Goal: Transaction & Acquisition: Purchase product/service

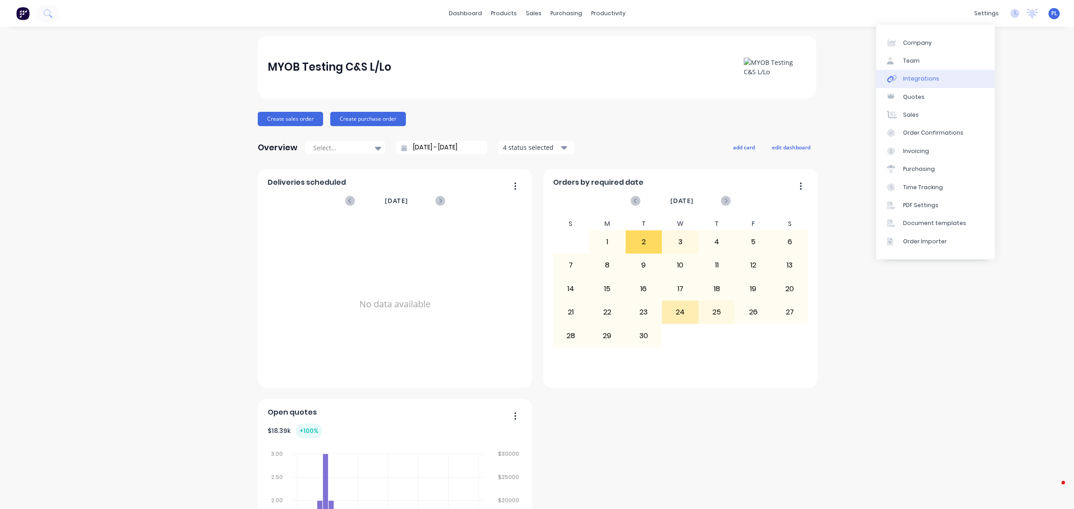
click at [955, 78] on link "Integrations" at bounding box center [935, 79] width 119 height 18
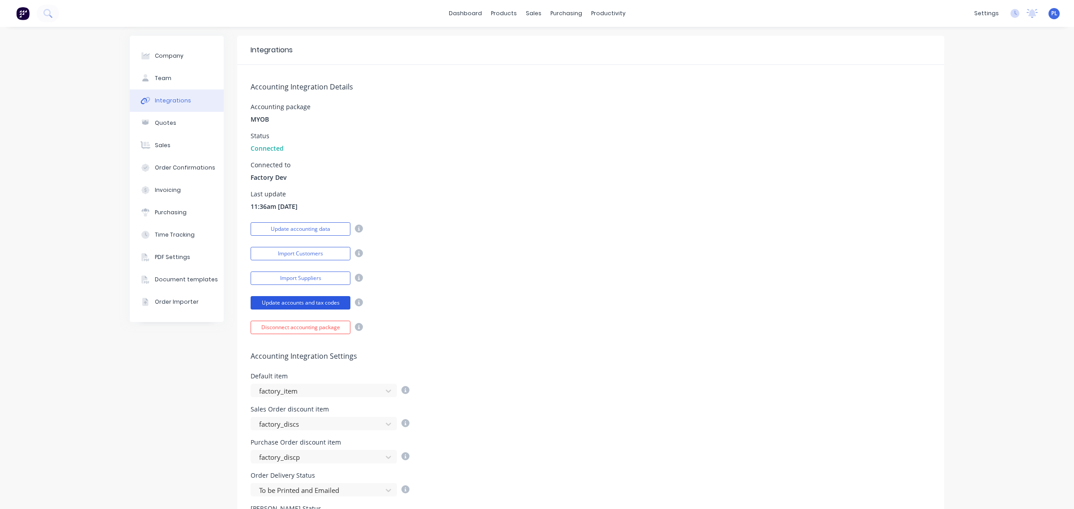
click at [303, 302] on button "Update accounts and tax codes" at bounding box center [300, 302] width 100 height 13
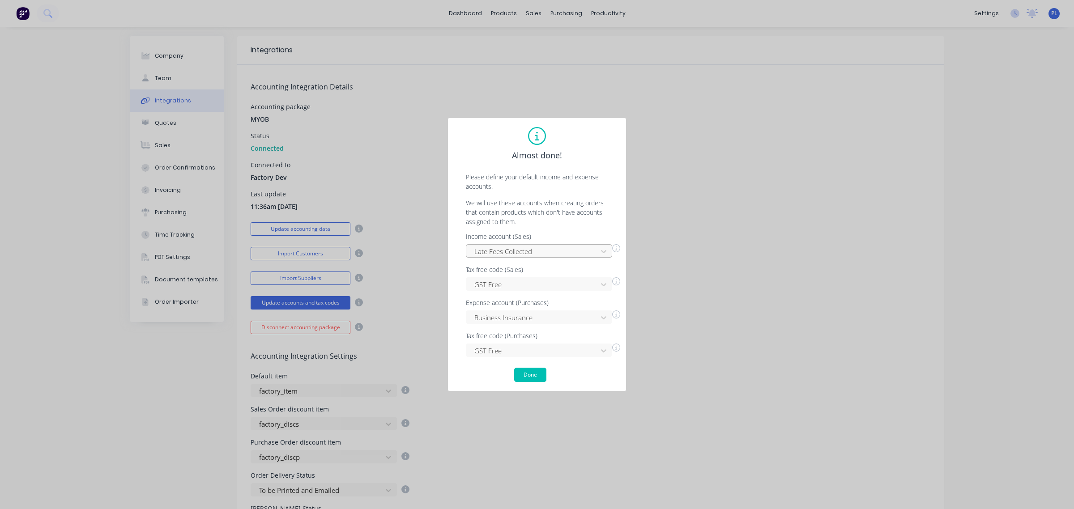
click at [520, 254] on div at bounding box center [532, 251] width 119 height 11
click at [487, 196] on div "Almost done! Please define your default income and expense accounts. We will us…" at bounding box center [537, 254] width 160 height 255
click at [509, 239] on div "Income account (Sales)" at bounding box center [543, 236] width 154 height 6
click at [520, 253] on div at bounding box center [532, 251] width 119 height 11
click at [517, 297] on div "Other Income" at bounding box center [539, 304] width 146 height 17
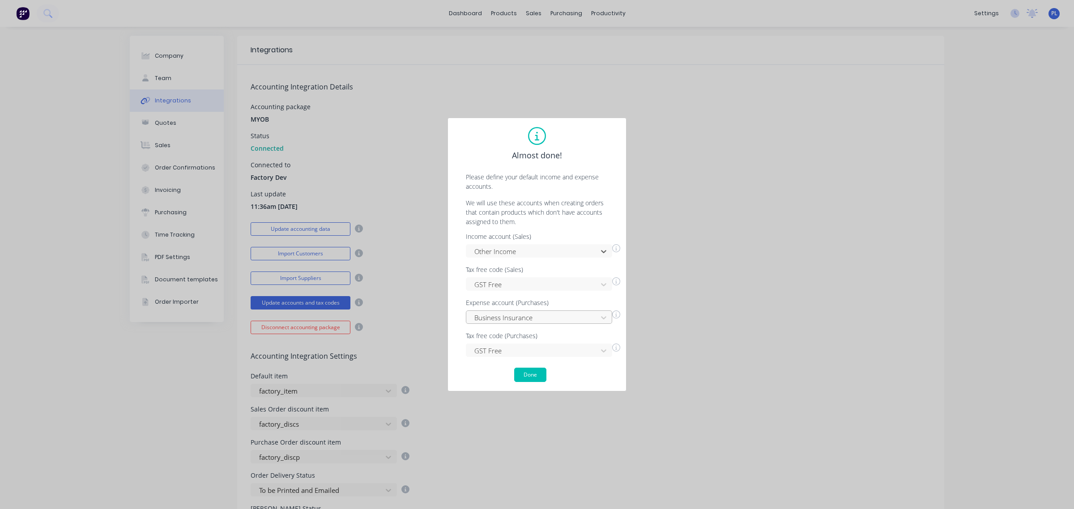
click at [516, 314] on div "Business Insurance" at bounding box center [539, 316] width 146 height 13
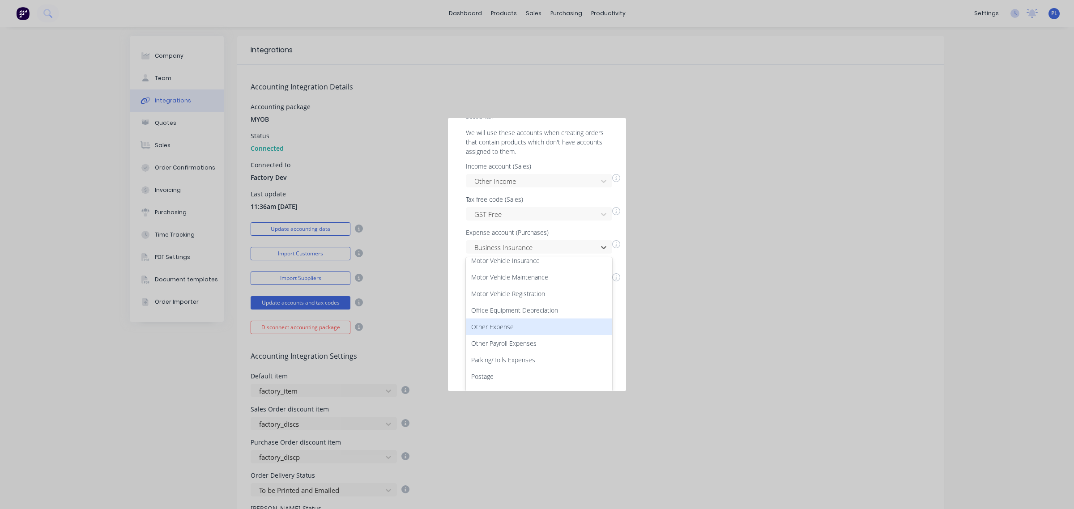
click at [510, 322] on div "Other Expense" at bounding box center [539, 326] width 146 height 17
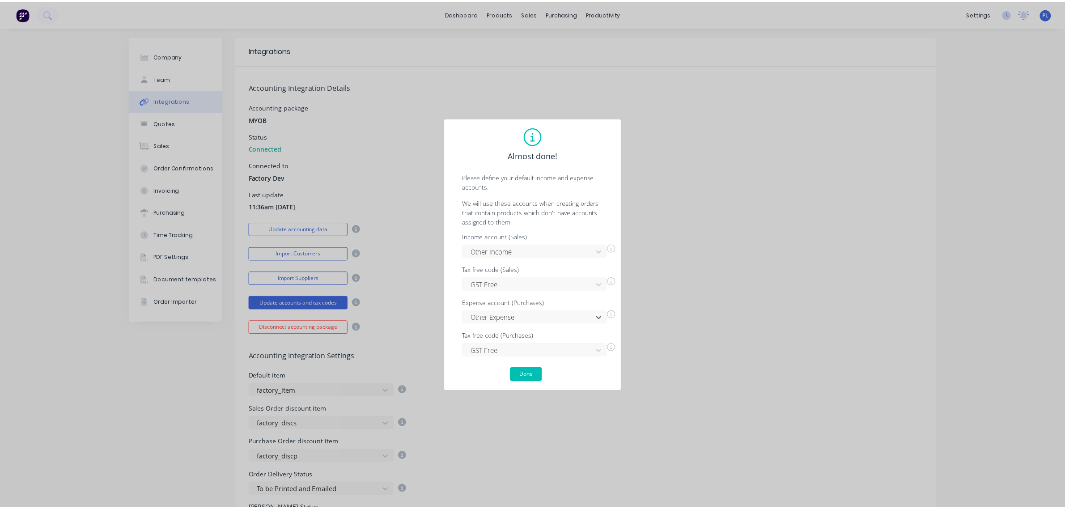
scroll to position [0, 0]
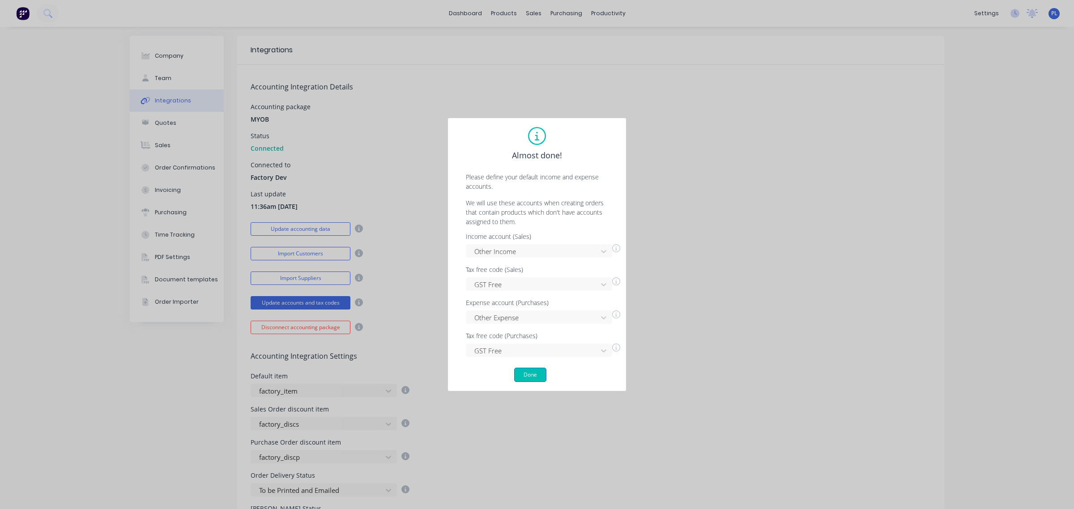
click at [529, 373] on button "Done" at bounding box center [530, 375] width 32 height 14
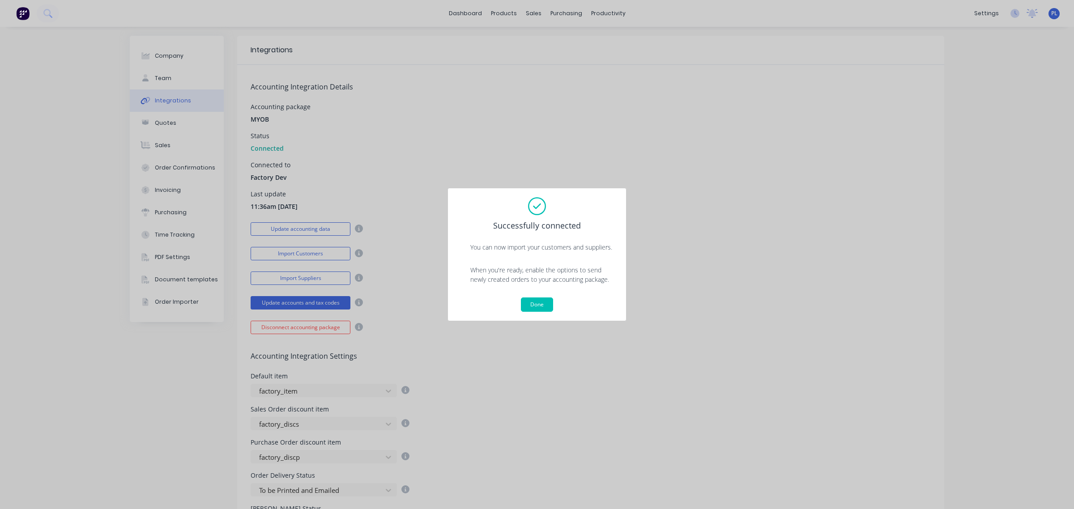
click at [555, 305] on div "Done" at bounding box center [537, 304] width 160 height 14
click at [552, 303] on button "Done" at bounding box center [537, 304] width 32 height 14
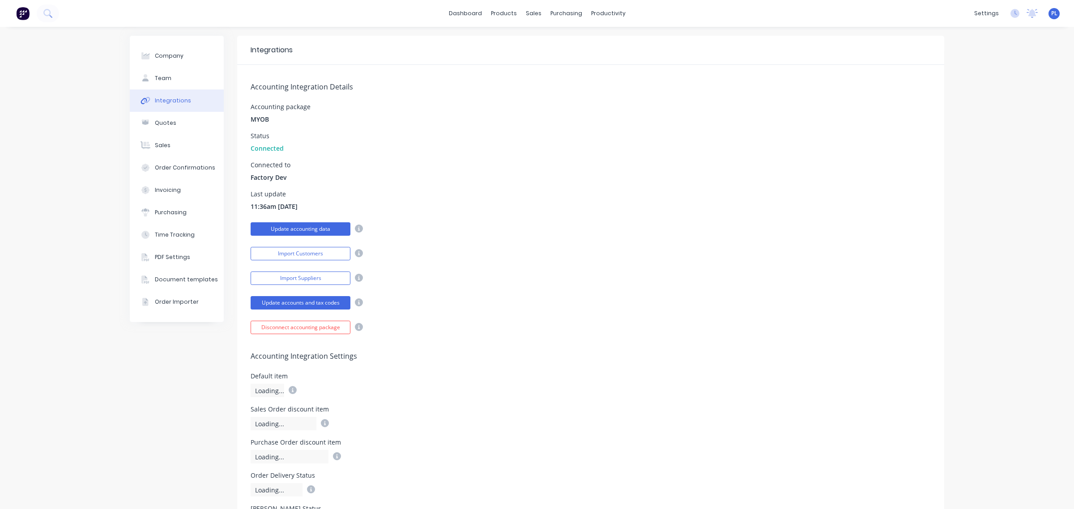
click at [323, 228] on button "Update accounting data" at bounding box center [300, 228] width 100 height 13
click at [428, 180] on div "Connected to Factory Dev" at bounding box center [590, 172] width 680 height 20
click at [543, 52] on link "Customers" at bounding box center [576, 61] width 119 height 18
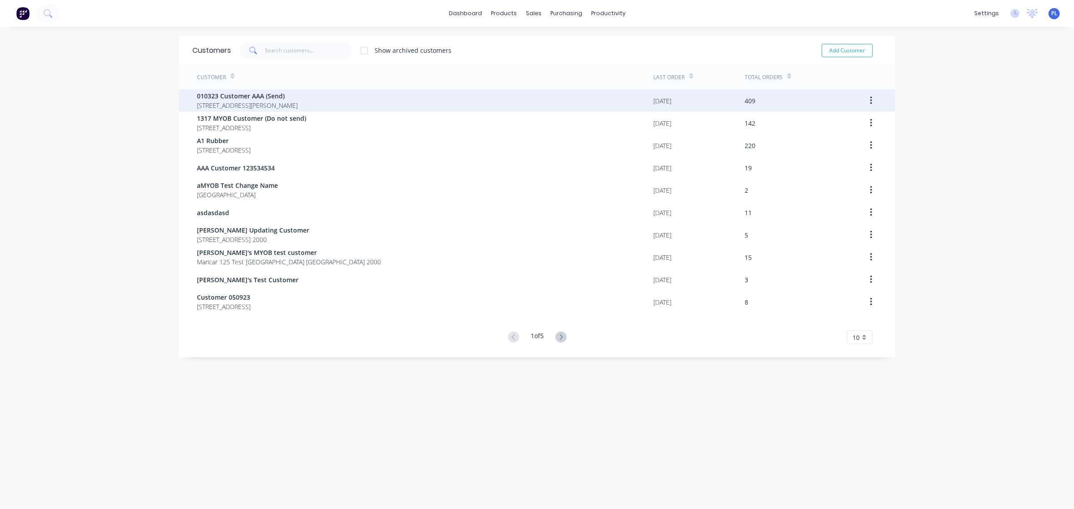
click at [404, 90] on div "010323 Customer AAA (Send) [STREET_ADDRESS][PERSON_NAME]" at bounding box center [425, 100] width 456 height 22
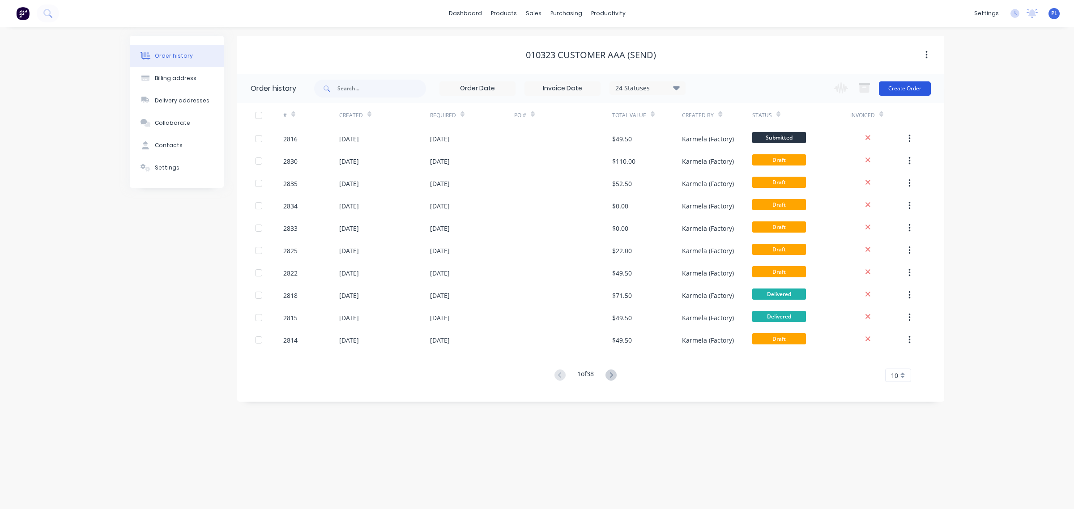
click at [895, 93] on button "Create Order" at bounding box center [904, 88] width 52 height 14
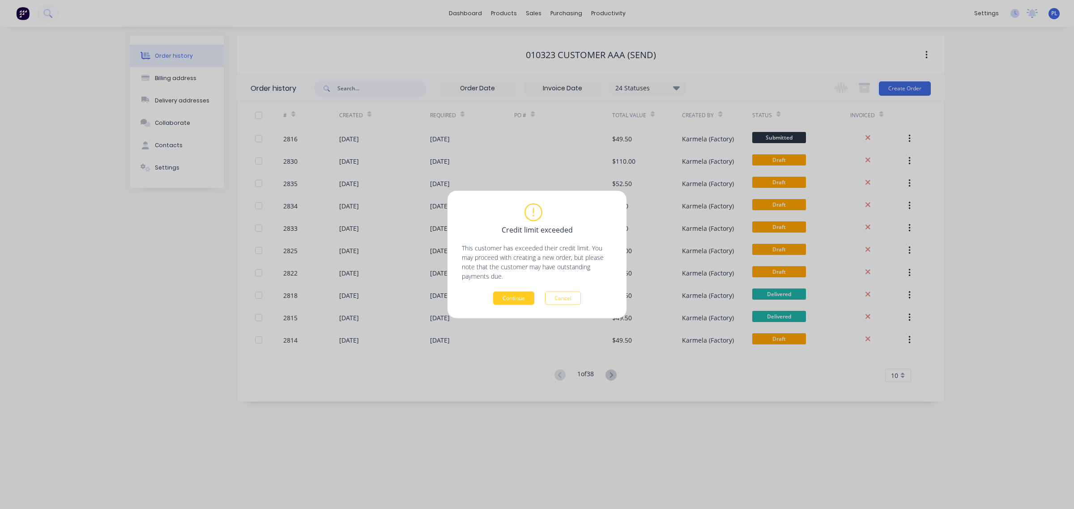
click at [519, 292] on button "Continue" at bounding box center [513, 298] width 41 height 13
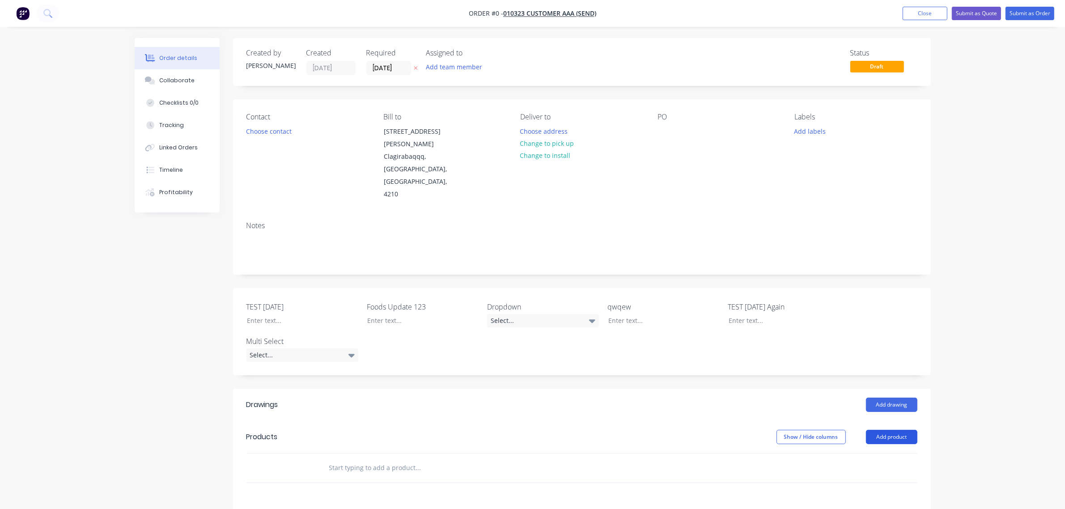
drag, startPoint x: 903, startPoint y: 415, endPoint x: 899, endPoint y: 419, distance: 5.1
click at [900, 430] on button "Add product" at bounding box center [891, 437] width 51 height 14
click at [858, 471] on div "Basic product" at bounding box center [874, 477] width 69 height 13
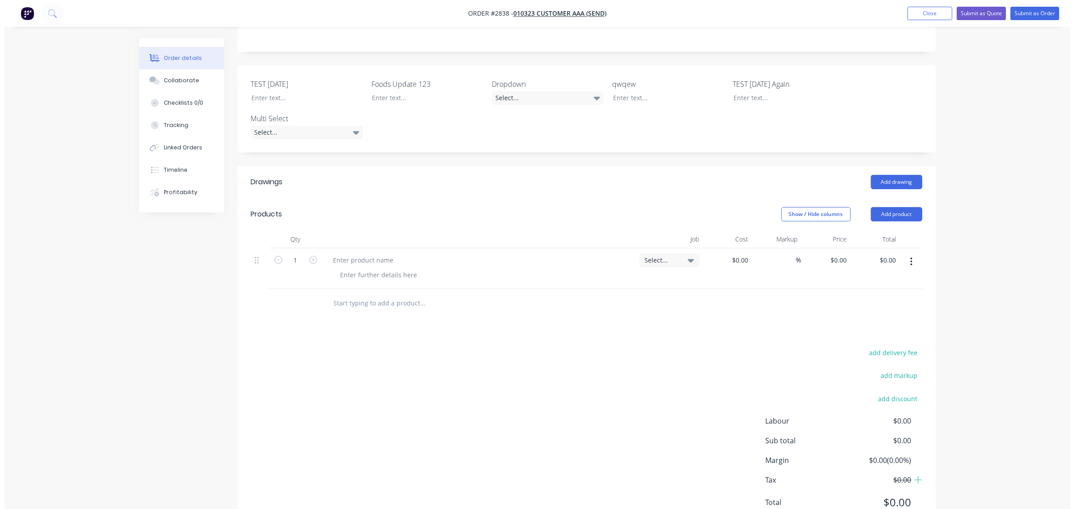
scroll to position [224, 0]
click at [365, 253] on div at bounding box center [359, 259] width 75 height 13
drag, startPoint x: 370, startPoint y: 254, endPoint x: 726, endPoint y: 269, distance: 355.9
click at [371, 267] on div at bounding box center [374, 273] width 91 height 13
click at [840, 247] on div "$0.00 $0.00" at bounding box center [821, 267] width 49 height 41
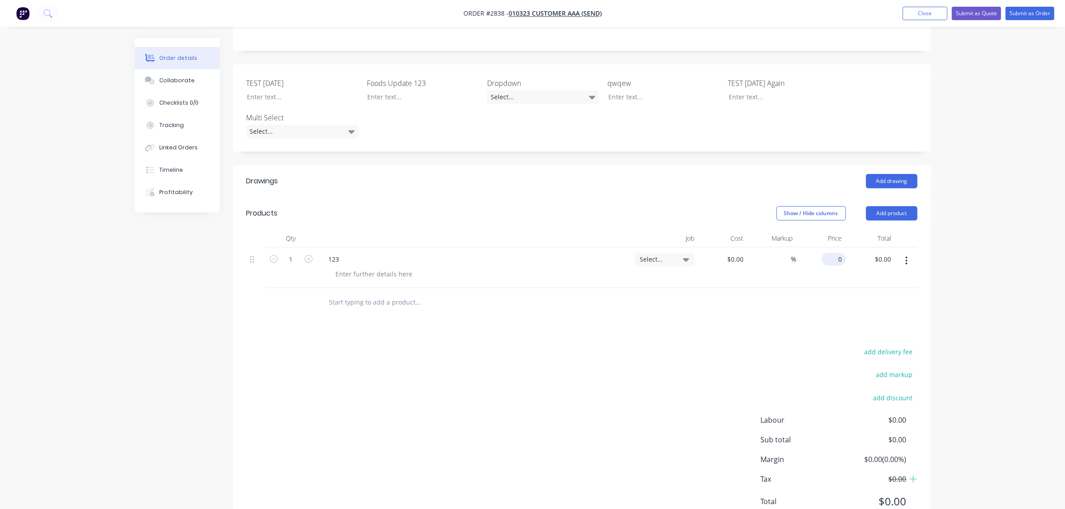
click at [841, 253] on input "0" at bounding box center [835, 259] width 21 height 13
type input "$55.00"
click at [800, 306] on div "Drawings Add drawing Products Show / Hide columns Add product Qty Job Cost Mark…" at bounding box center [582, 348] width 698 height 367
click at [1041, 5] on nav "Order #2838 - 010323 Customer AAA (Send) Add product Close Submit as Quote Subm…" at bounding box center [532, 13] width 1065 height 27
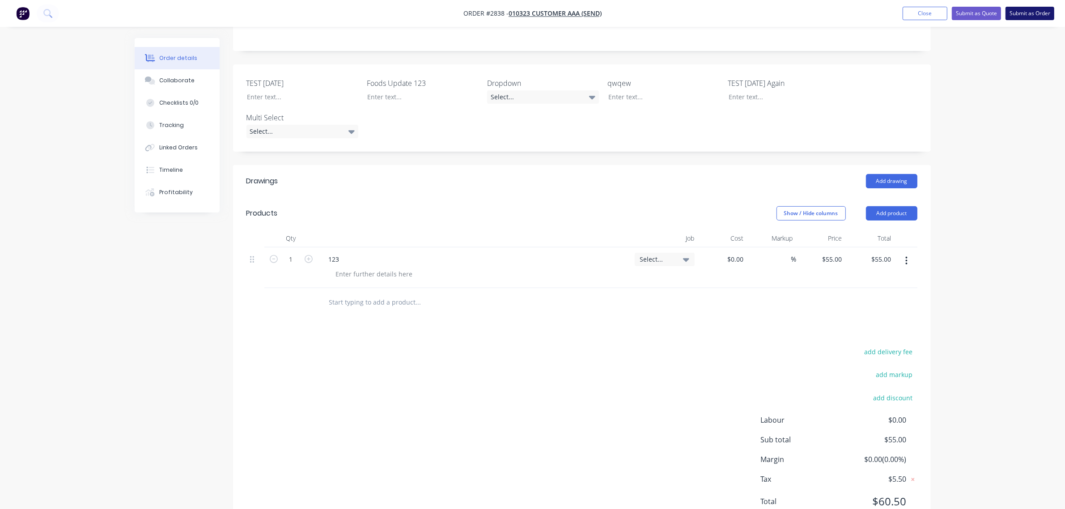
click at [1041, 7] on button "Submit as Order" at bounding box center [1030, 13] width 49 height 13
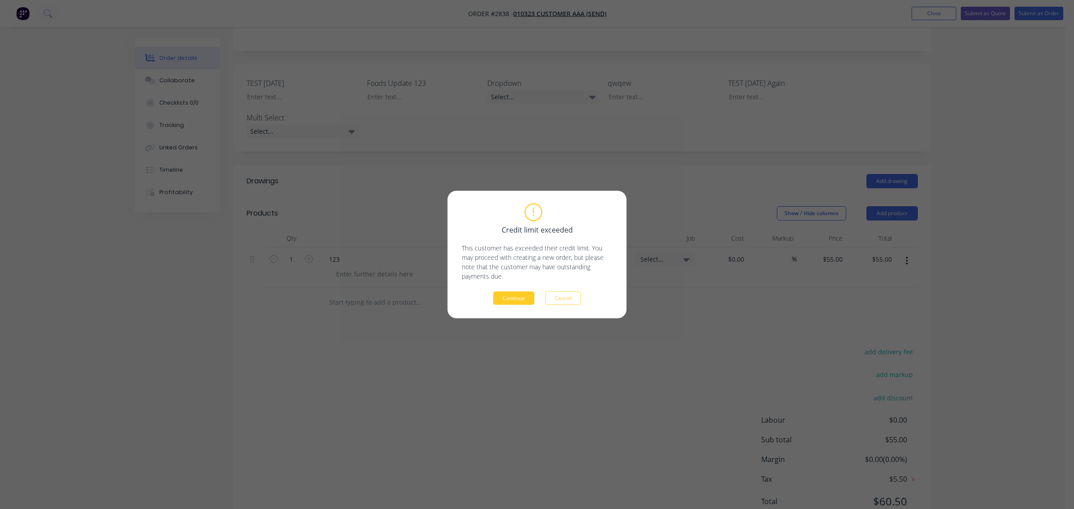
click at [532, 302] on button "Continue" at bounding box center [513, 298] width 41 height 13
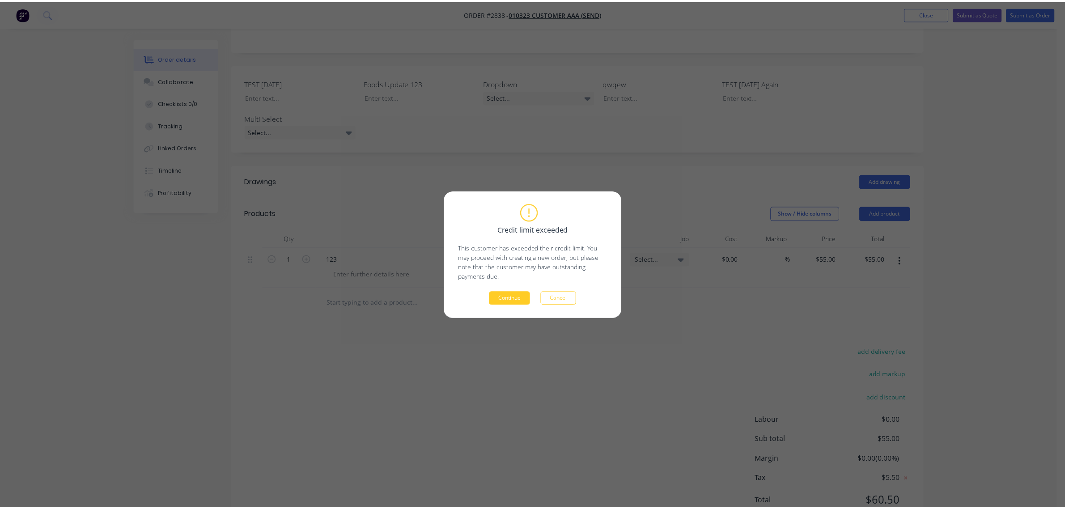
scroll to position [74, 0]
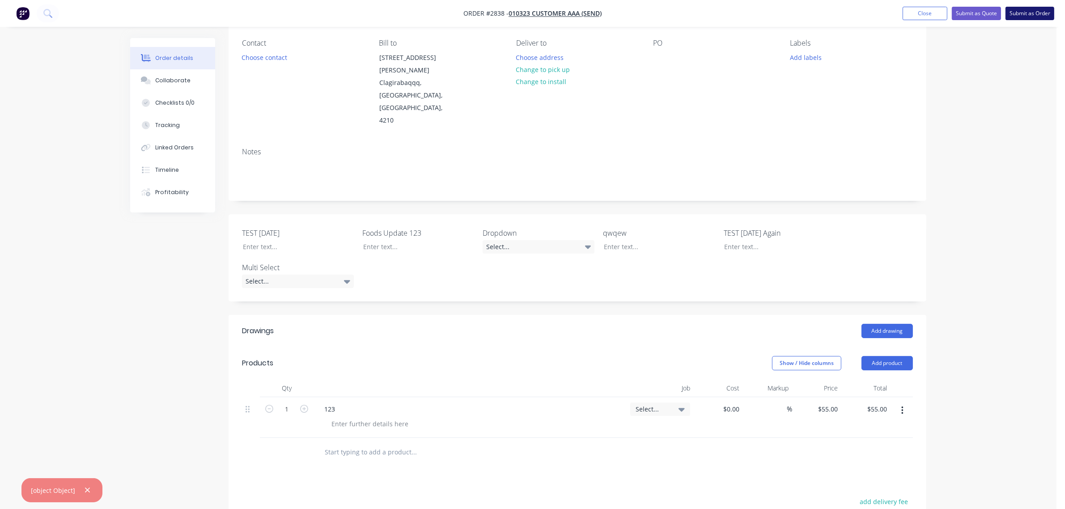
click at [1010, 19] on button "Submit as Order" at bounding box center [1030, 13] width 49 height 13
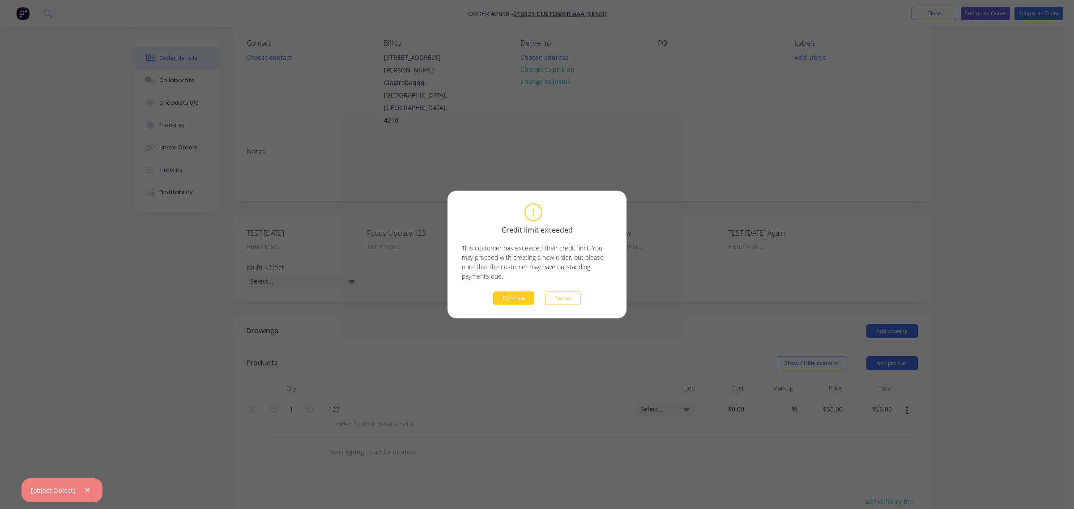
click at [508, 296] on button "Continue" at bounding box center [513, 298] width 41 height 13
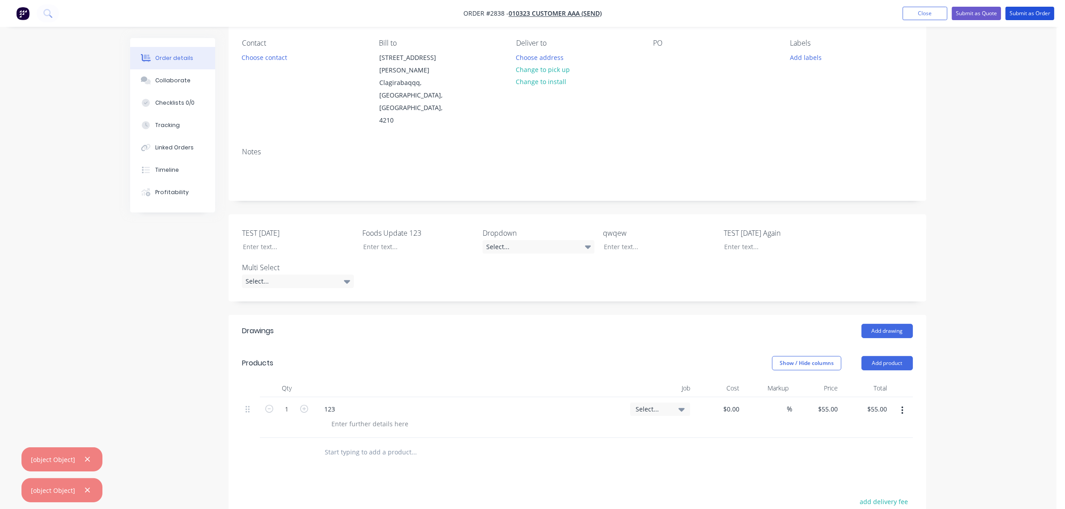
drag, startPoint x: 1025, startPoint y: 12, endPoint x: 881, endPoint y: 38, distance: 146.5
click at [1025, 12] on button "Submit as Order" at bounding box center [1030, 13] width 49 height 13
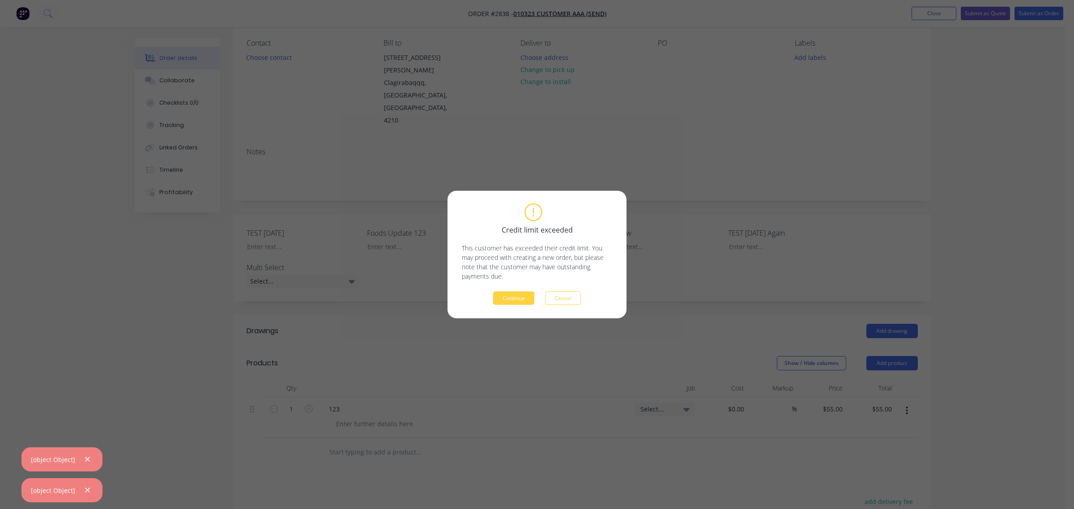
click at [511, 291] on div "Credit limit exceeded This customer has exceeded their credit limit. You may pr…" at bounding box center [537, 254] width 150 height 101
click at [517, 297] on button "Continue" at bounding box center [513, 298] width 41 height 13
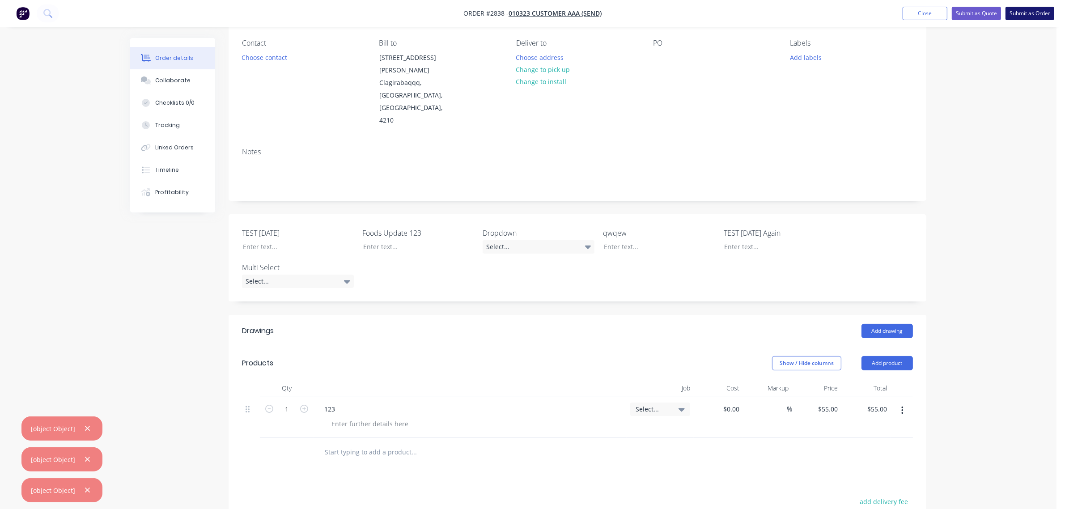
click at [1023, 7] on button "Submit as Order" at bounding box center [1030, 13] width 49 height 13
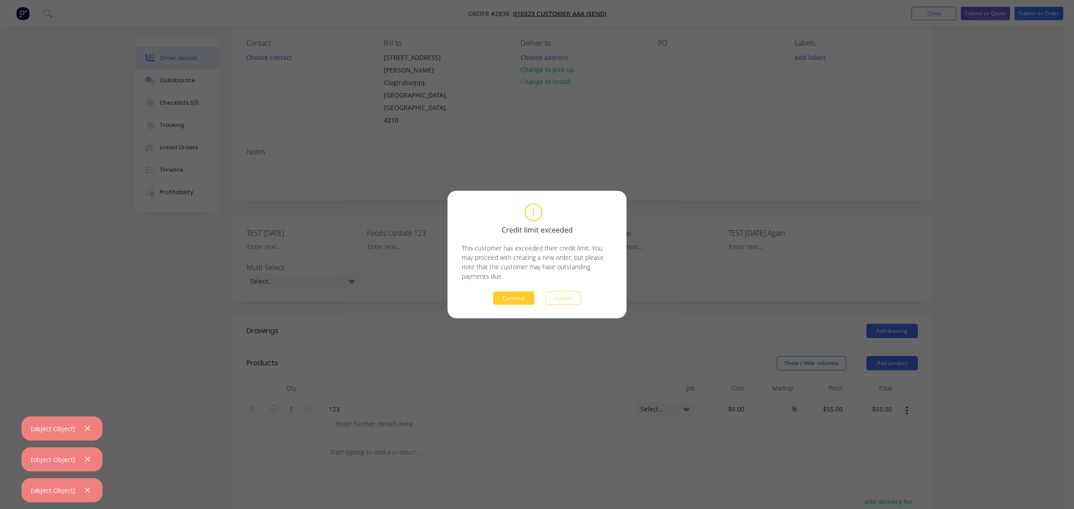
click at [513, 292] on button "Continue" at bounding box center [513, 298] width 41 height 13
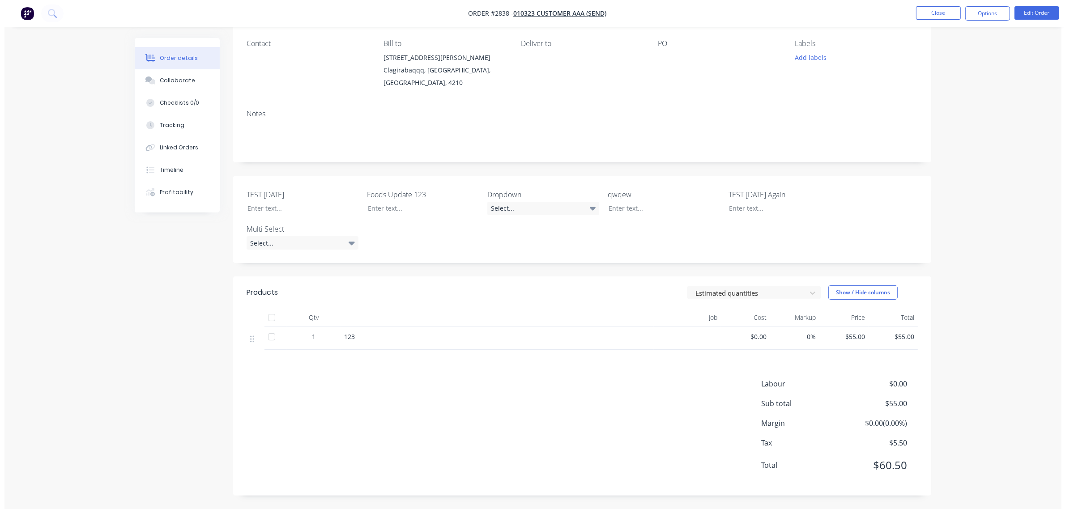
scroll to position [0, 0]
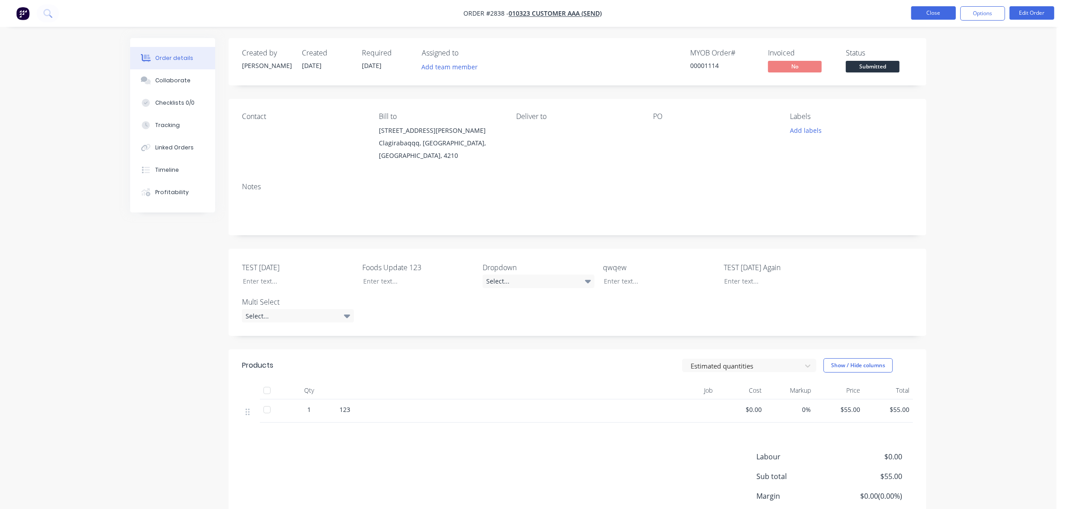
click at [929, 7] on button "Close" at bounding box center [933, 12] width 45 height 13
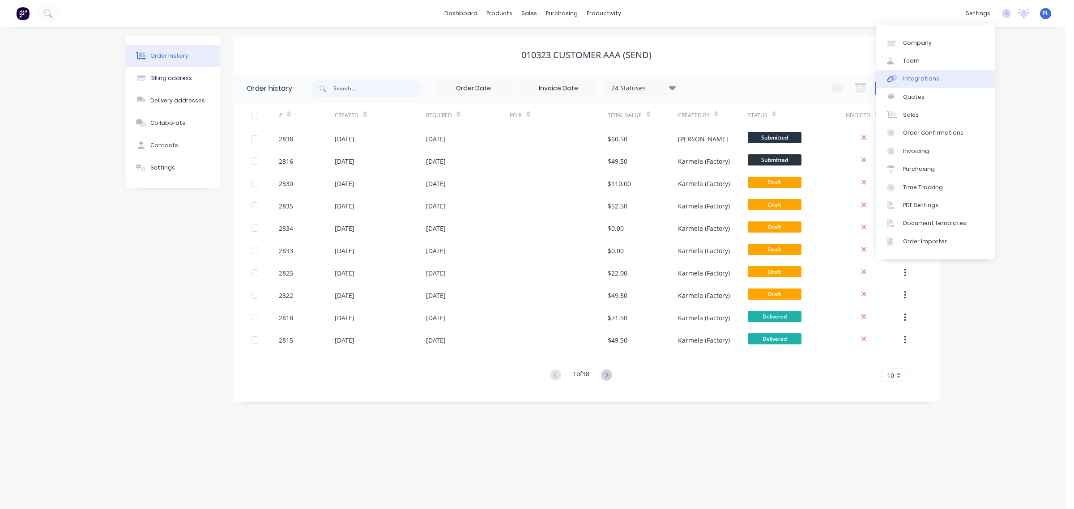
click at [954, 74] on link "Integrations" at bounding box center [935, 79] width 119 height 18
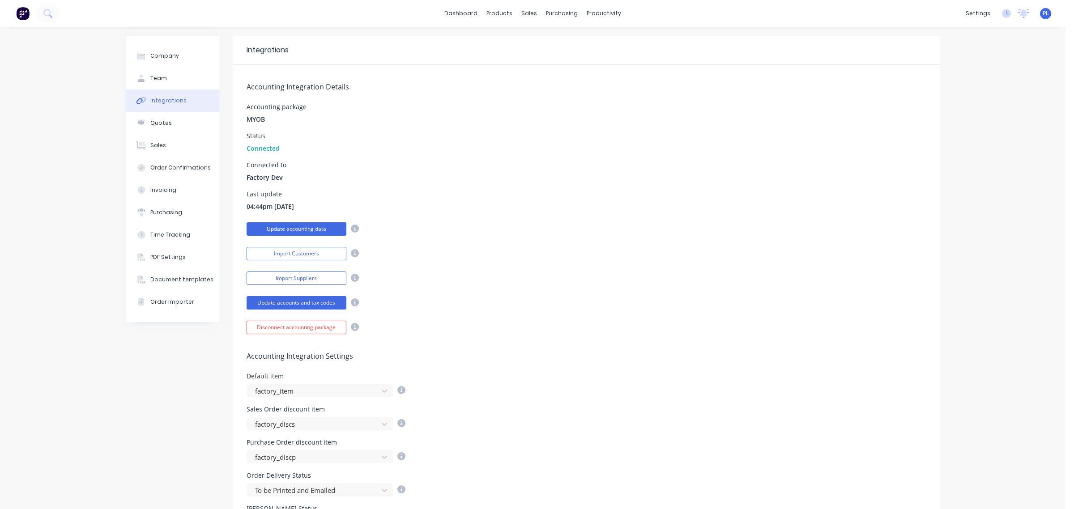
click at [276, 233] on button "Update accounting data" at bounding box center [296, 228] width 100 height 13
click at [451, 191] on div "Last update 04:44pm [DATE]" at bounding box center [586, 201] width 680 height 20
drag, startPoint x: 539, startPoint y: 200, endPoint x: 539, endPoint y: 207, distance: 7.2
click at [539, 200] on div "Last update 04:50pm [DATE]" at bounding box center [586, 201] width 680 height 20
click at [518, 40] on div "Product Catalogue" at bounding box center [534, 43] width 55 height 8
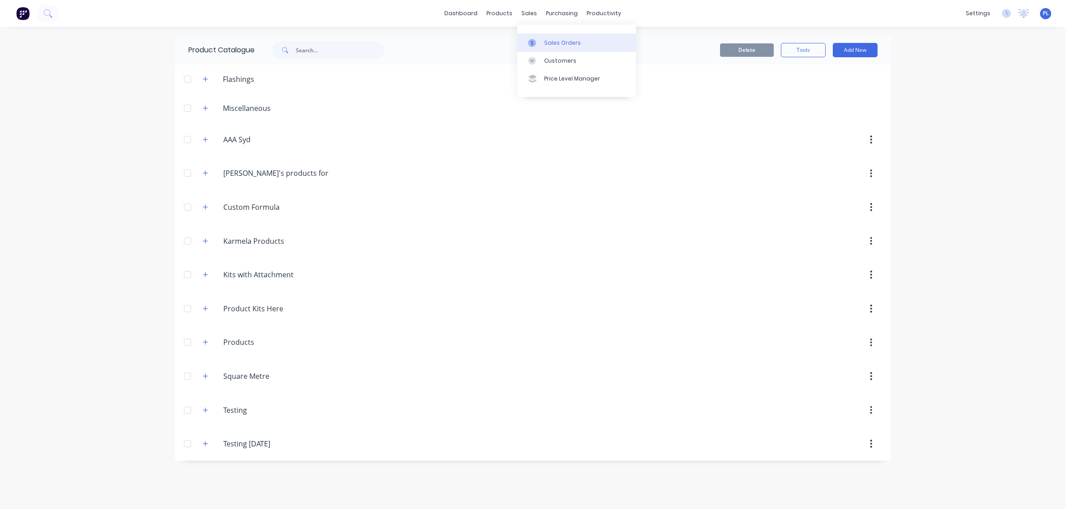
click at [548, 40] on div "Sales Orders" at bounding box center [562, 43] width 37 height 8
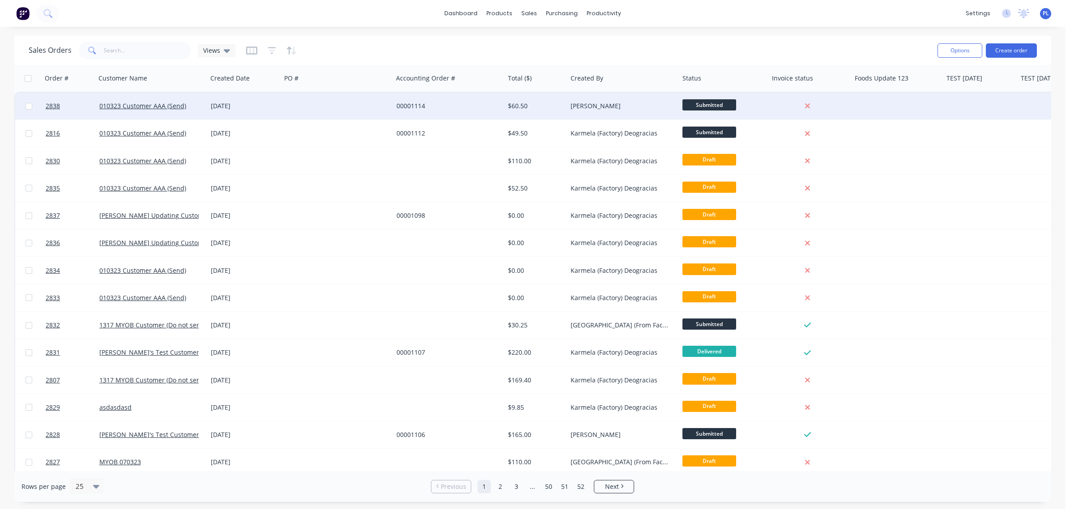
click at [313, 93] on div at bounding box center [337, 106] width 112 height 27
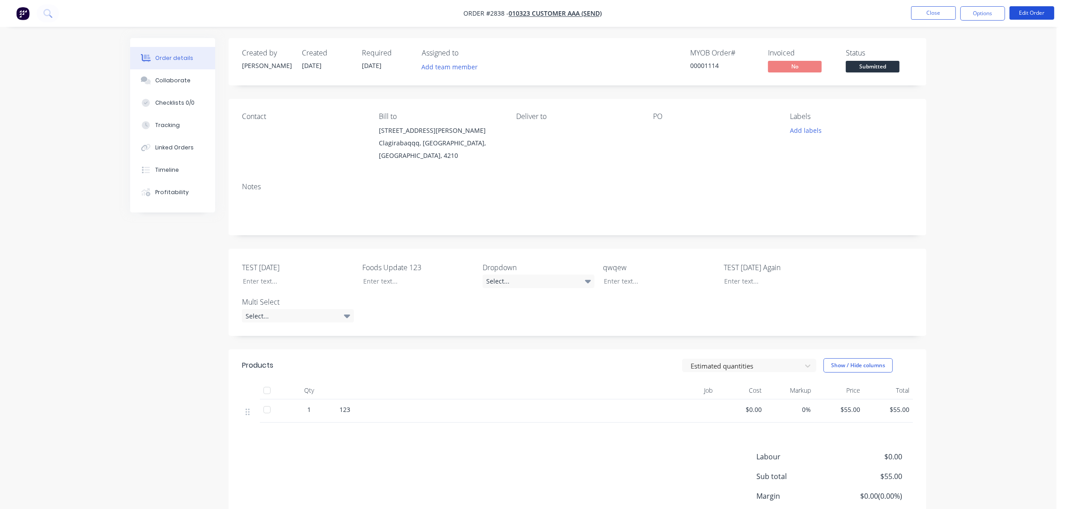
click at [1023, 14] on button "Edit Order" at bounding box center [1032, 12] width 45 height 13
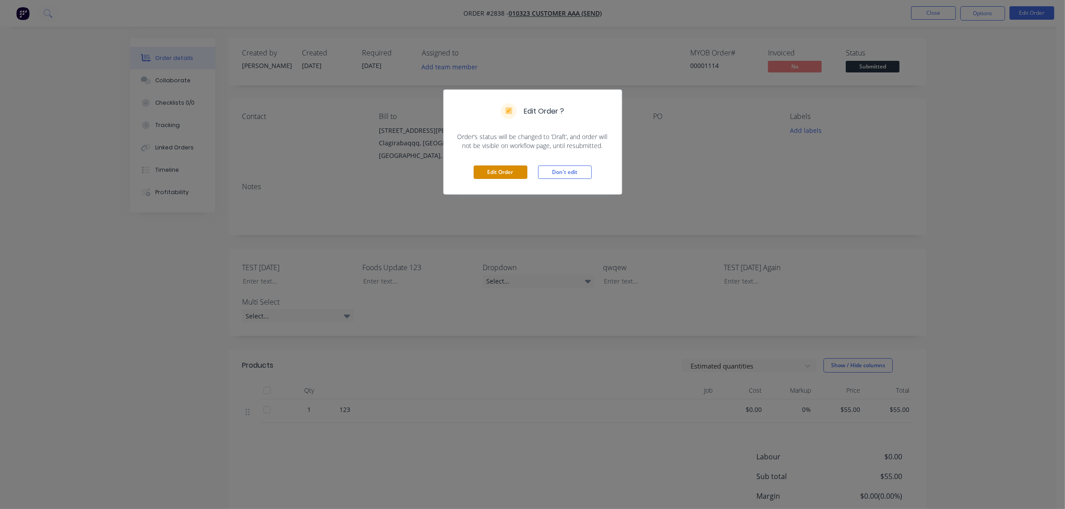
drag, startPoint x: 504, startPoint y: 175, endPoint x: 606, endPoint y: 182, distance: 102.7
click at [632, 197] on div "Edit Order ? Order’s status will be changed to ‘Draft’, and order will not be v…" at bounding box center [532, 254] width 1065 height 509
click at [577, 176] on button "Don't edit" at bounding box center [565, 172] width 54 height 13
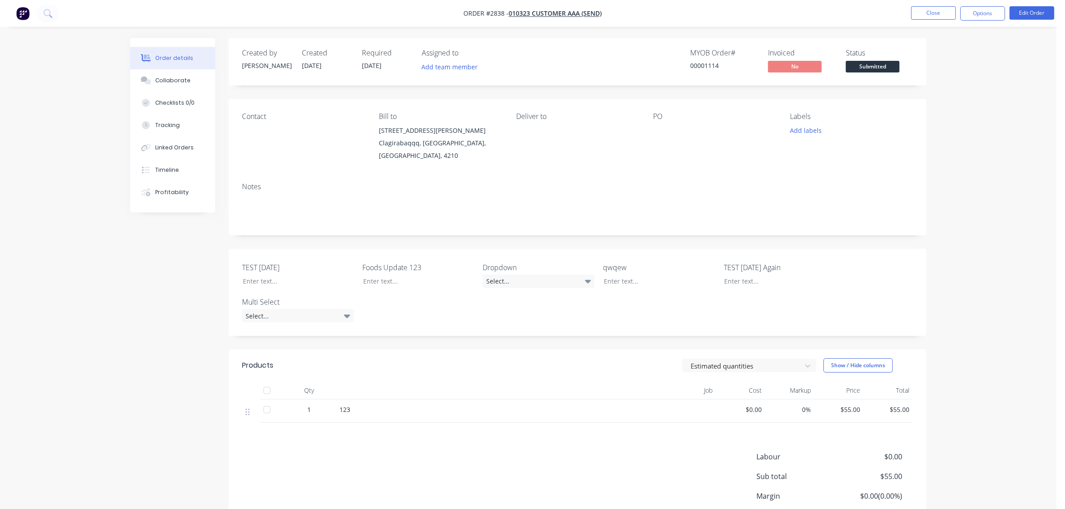
drag, startPoint x: 973, startPoint y: 4, endPoint x: 978, endPoint y: 33, distance: 28.6
click at [973, 5] on nav "Order #2838 - 010323 Customer AAA (Send) Close Options Edit Order" at bounding box center [532, 13] width 1065 height 27
click at [972, 12] on button "Options" at bounding box center [982, 13] width 45 height 14
click at [933, 215] on div "Duplicate" at bounding box center [956, 215] width 82 height 13
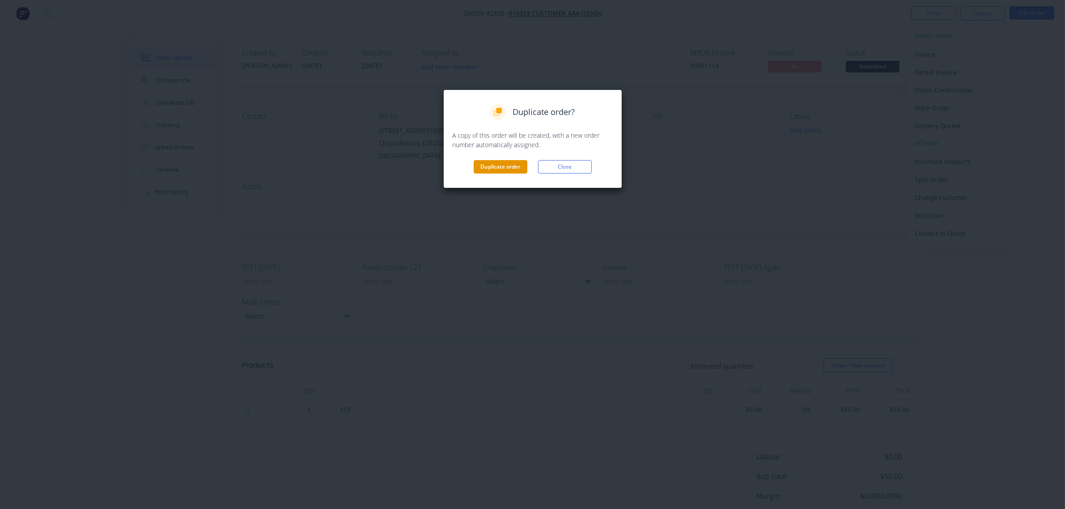
click at [510, 161] on button "Duplicate order" at bounding box center [501, 166] width 54 height 13
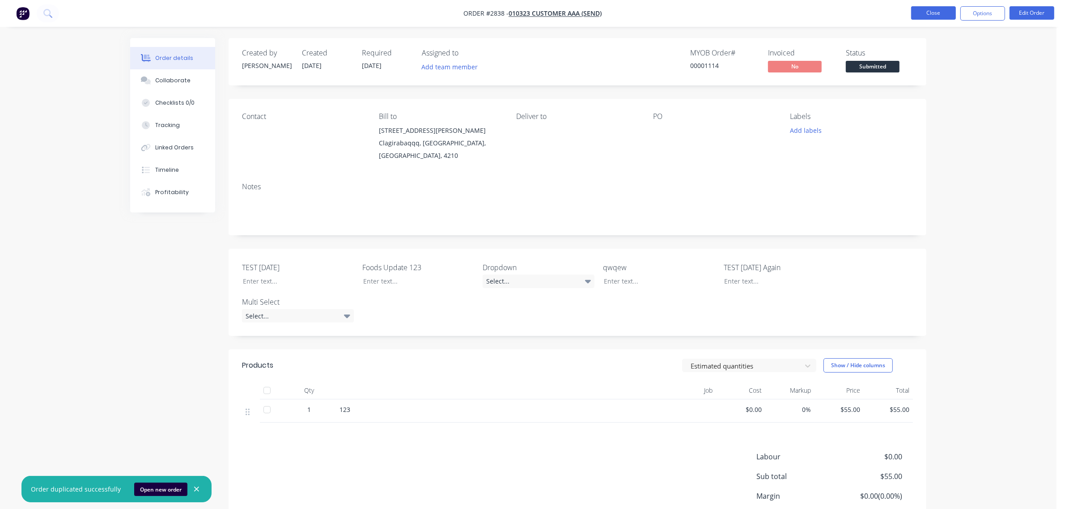
click at [920, 11] on button "Close" at bounding box center [933, 12] width 45 height 13
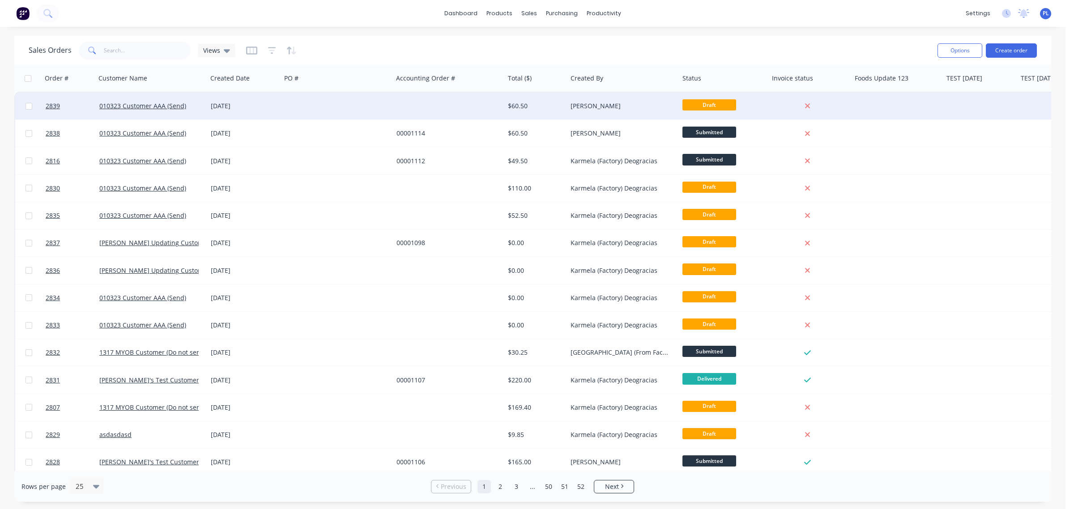
click at [428, 109] on div at bounding box center [449, 106] width 112 height 27
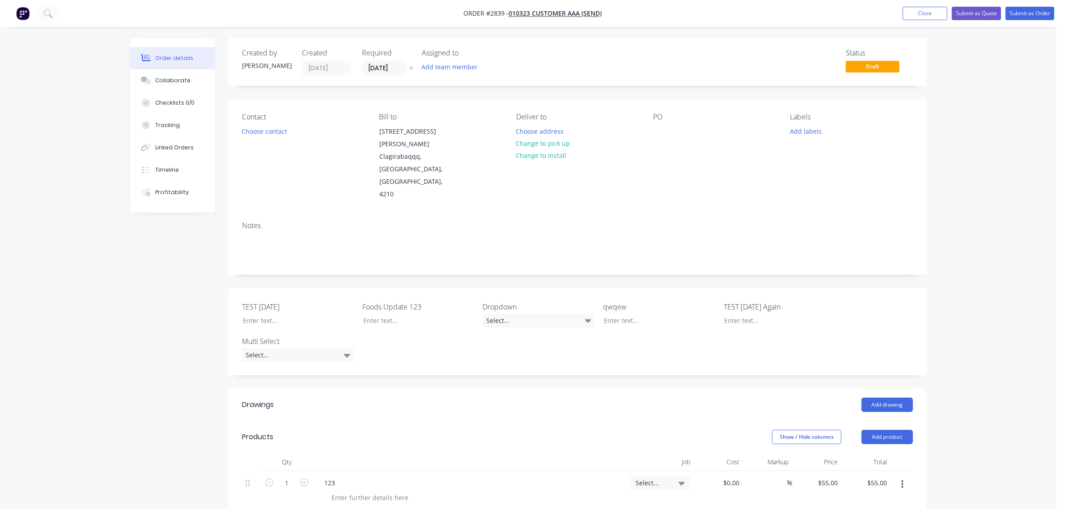
click at [987, 3] on nav "Order #2839 - 010323 Customer AAA (Send) Add product Close Submit as Quote Subm…" at bounding box center [532, 13] width 1065 height 27
drag, startPoint x: 993, startPoint y: 7, endPoint x: 1020, endPoint y: 5, distance: 27.4
click at [1021, 3] on nav "Order #2839 - 010323 Customer AAA (Send) Add product Close Submit as Quote Subm…" at bounding box center [532, 13] width 1065 height 27
click at [1018, 10] on button "Submit as Order" at bounding box center [1030, 13] width 49 height 13
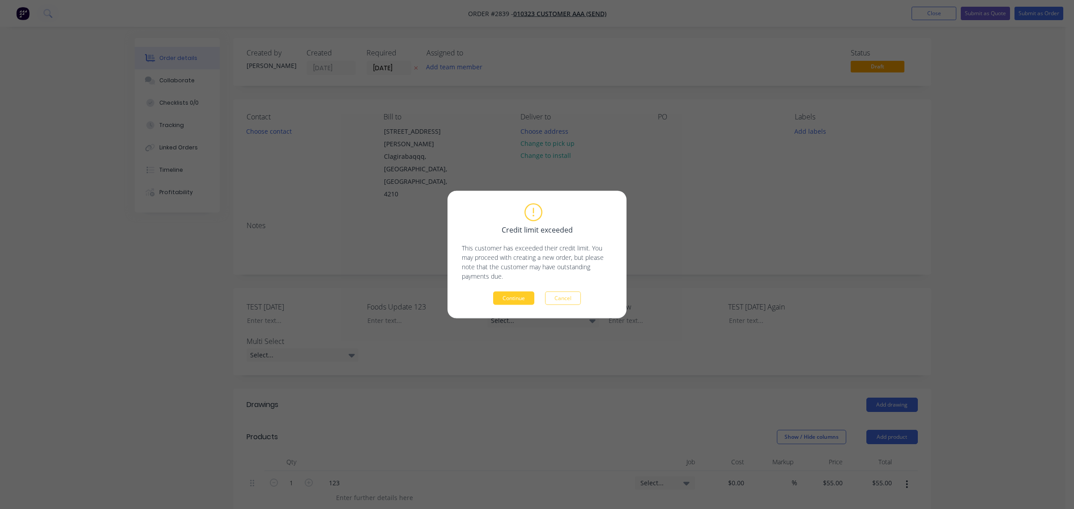
click at [521, 297] on button "Continue" at bounding box center [513, 298] width 41 height 13
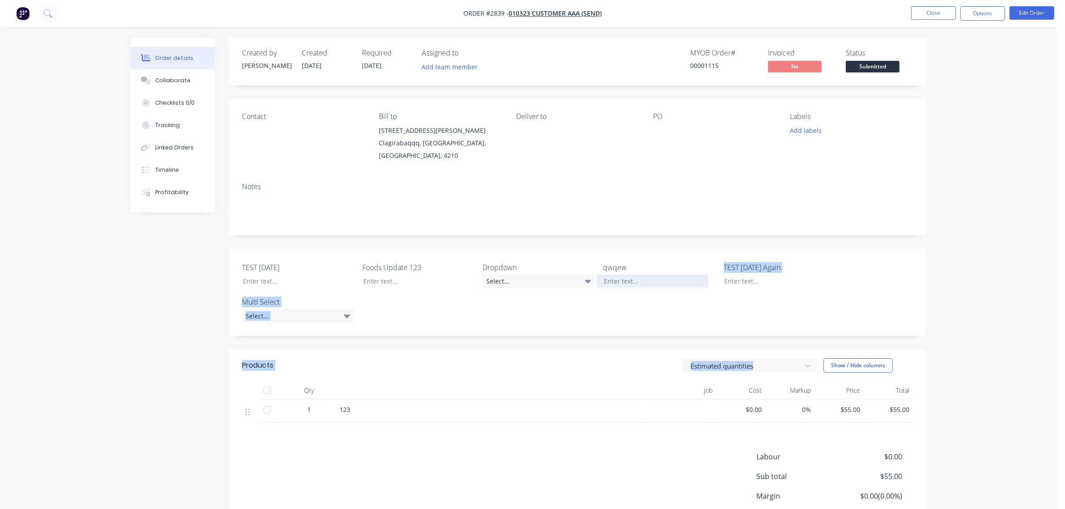
drag, startPoint x: 782, startPoint y: 350, endPoint x: 625, endPoint y: 267, distance: 177.3
click at [625, 267] on div "Created by [PERSON_NAME] Created [DATE] Required [DATE] Assigned to Add team me…" at bounding box center [578, 303] width 698 height 530
click at [995, 194] on div "Order details Collaborate Checklists 0/0 Tracking Linked Orders Timeline Profit…" at bounding box center [528, 291] width 1057 height 582
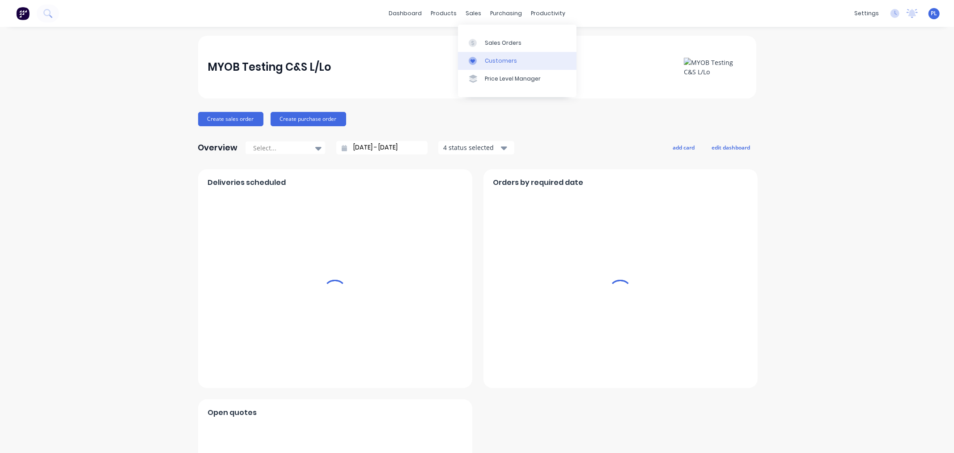
click at [489, 61] on div "Customers" at bounding box center [501, 61] width 32 height 8
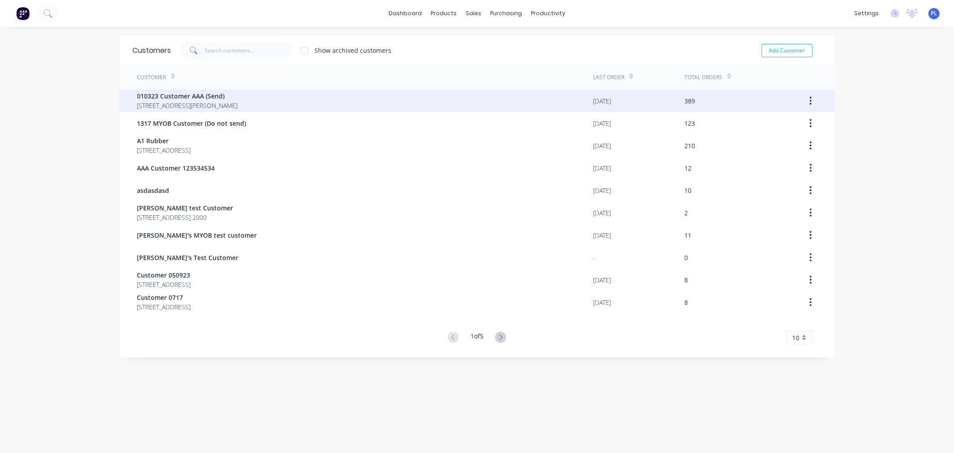
click at [221, 98] on span "010323 Customer AAA (Send)" at bounding box center [187, 95] width 101 height 9
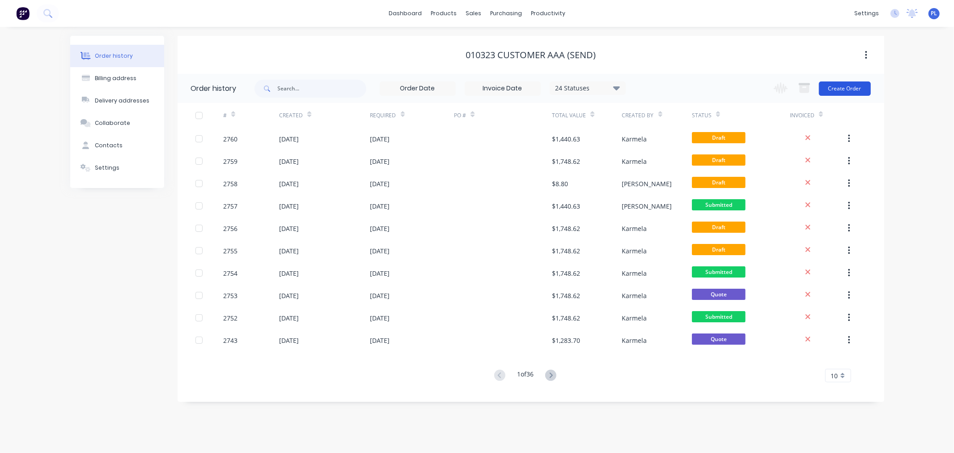
click at [837, 91] on button "Create Order" at bounding box center [845, 88] width 52 height 14
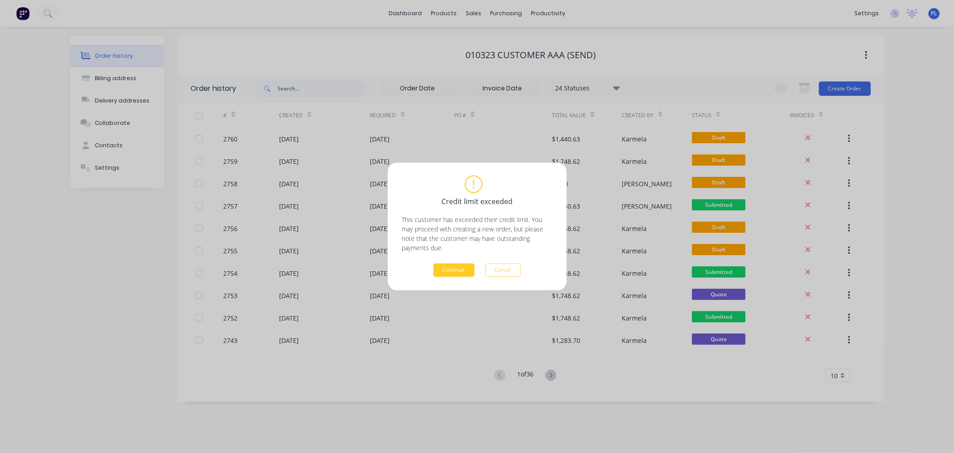
click at [455, 266] on button "Continue" at bounding box center [453, 269] width 41 height 13
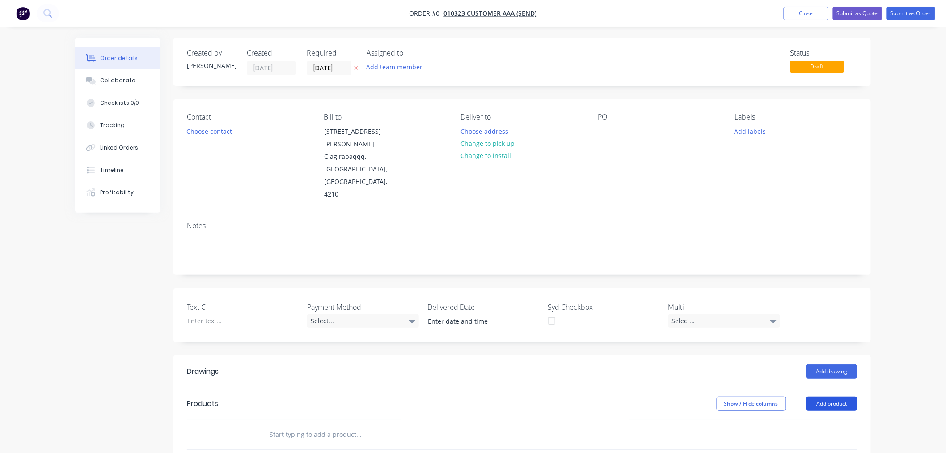
click at [834, 396] on button "Add product" at bounding box center [831, 403] width 51 height 14
click at [806, 437] on div "Basic product" at bounding box center [815, 443] width 69 height 13
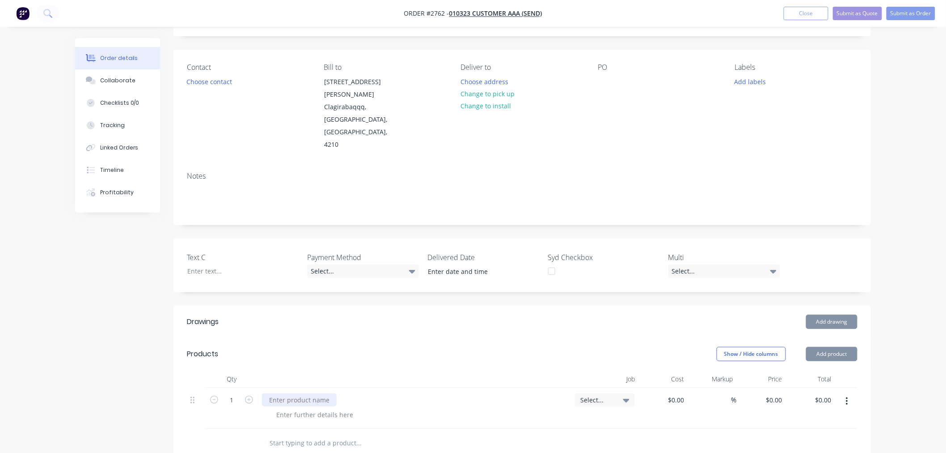
click at [307, 393] on div at bounding box center [299, 399] width 75 height 13
click at [314, 393] on div at bounding box center [299, 399] width 75 height 13
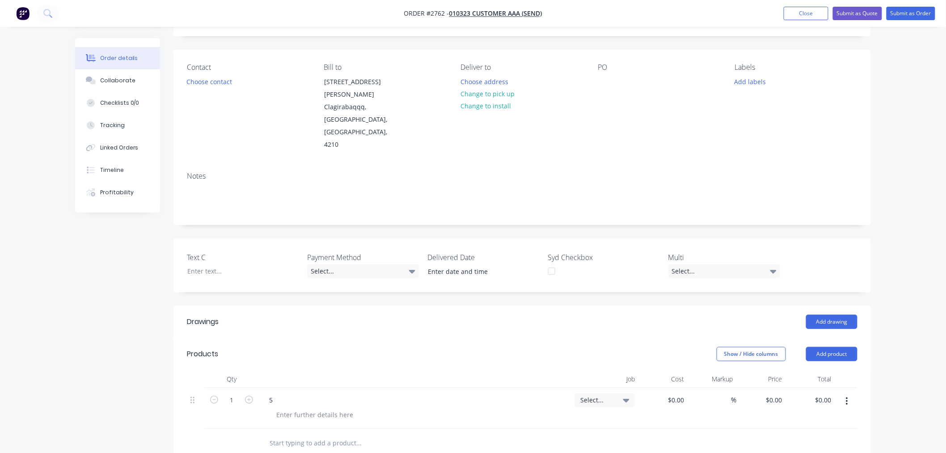
drag, startPoint x: 530, startPoint y: 373, endPoint x: 575, endPoint y: 373, distance: 44.3
click at [538, 393] on div "5" at bounding box center [415, 399] width 306 height 13
click at [785, 393] on input "0" at bounding box center [776, 399] width 21 height 13
type input "$55.00"
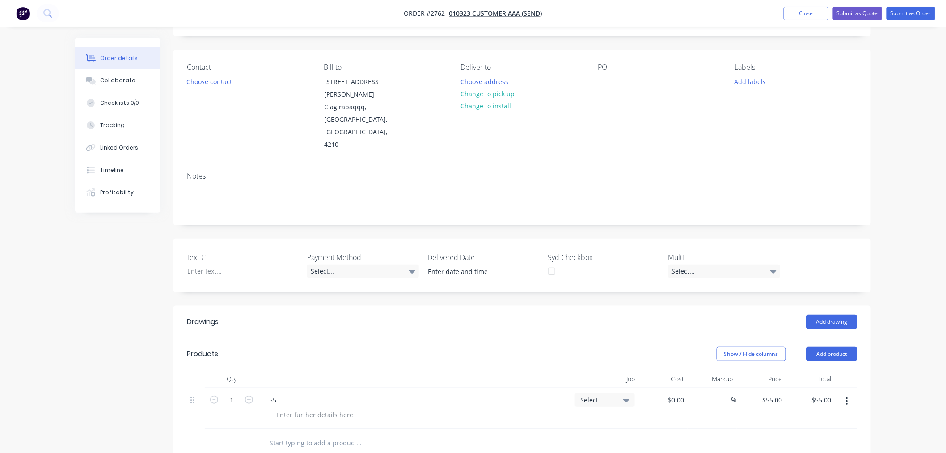
click at [770, 393] on div "$55.00 $55.00" at bounding box center [761, 408] width 49 height 41
click at [901, 20] on nav "Order #2762 - 010323 Customer AAA (Send) Add product Close Submit as Quote Subm…" at bounding box center [473, 13] width 946 height 27
click at [898, 14] on button "Submit as Order" at bounding box center [911, 13] width 49 height 13
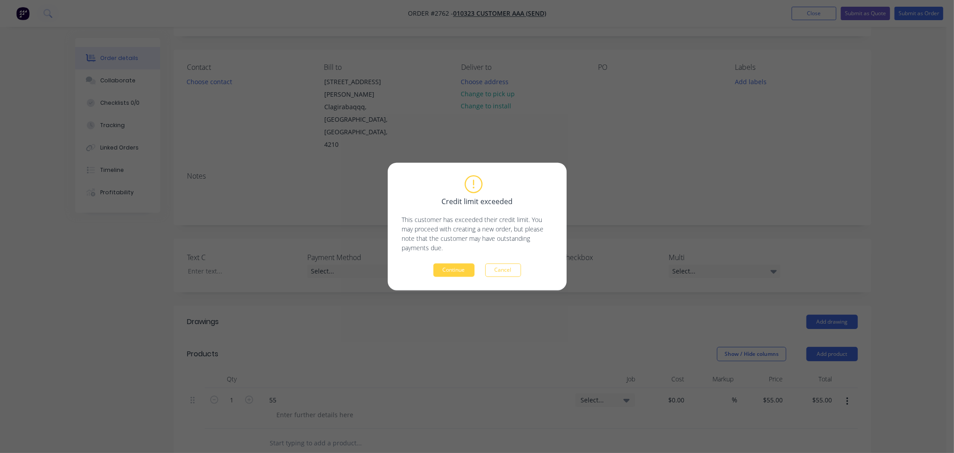
click at [459, 261] on div "Credit limit exceeded This customer has exceeded their credit limit. You may pr…" at bounding box center [477, 226] width 150 height 101
click at [458, 264] on button "Continue" at bounding box center [453, 269] width 41 height 13
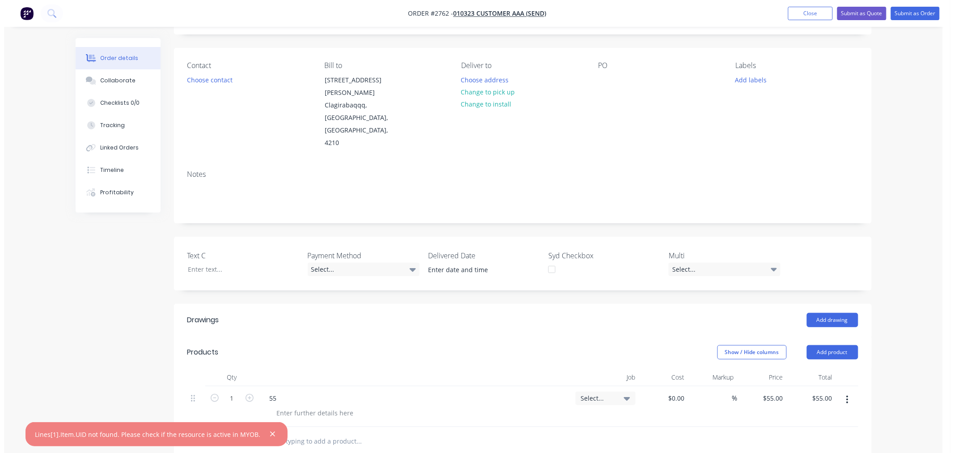
scroll to position [0, 0]
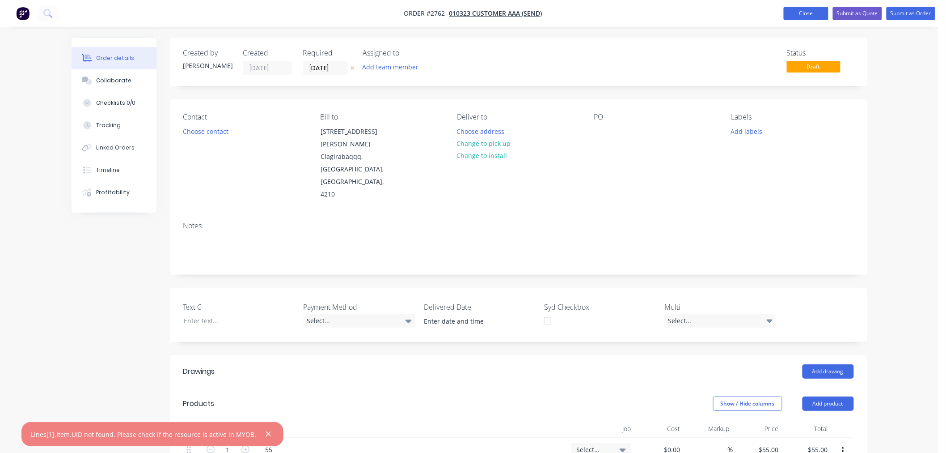
click at [792, 16] on button "Close" at bounding box center [806, 13] width 45 height 13
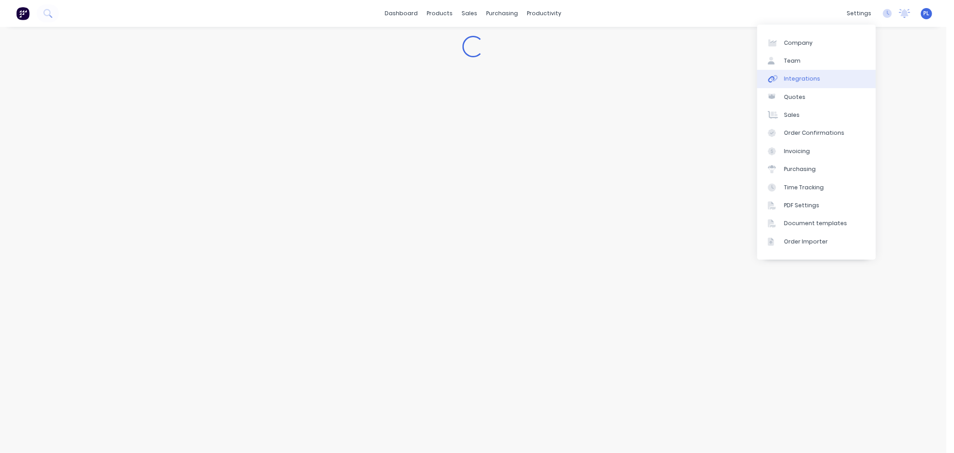
drag, startPoint x: 811, startPoint y: 72, endPoint x: 805, endPoint y: 73, distance: 6.0
click at [811, 72] on link "Integrations" at bounding box center [816, 79] width 119 height 18
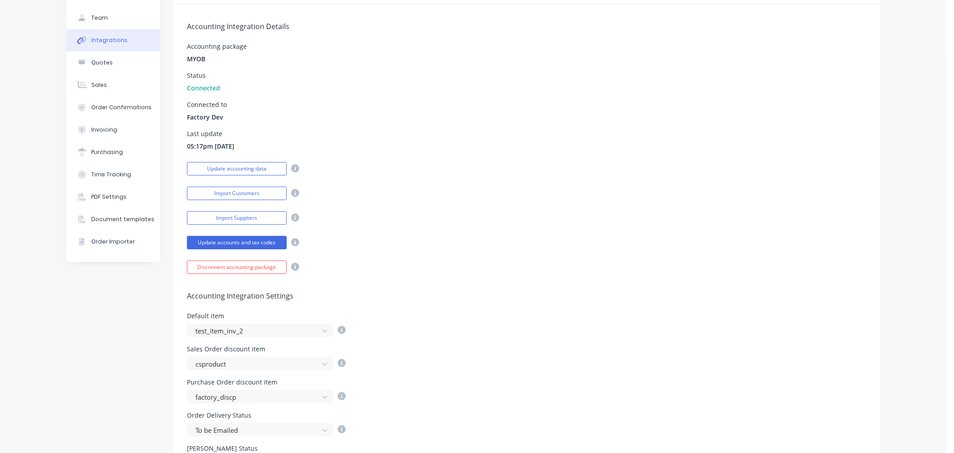
scroll to position [199, 0]
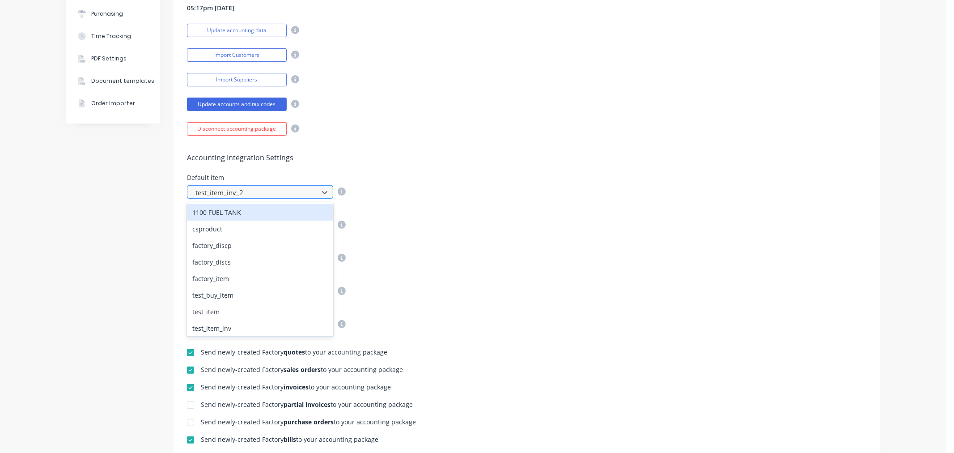
click at [247, 190] on div at bounding box center [254, 192] width 119 height 11
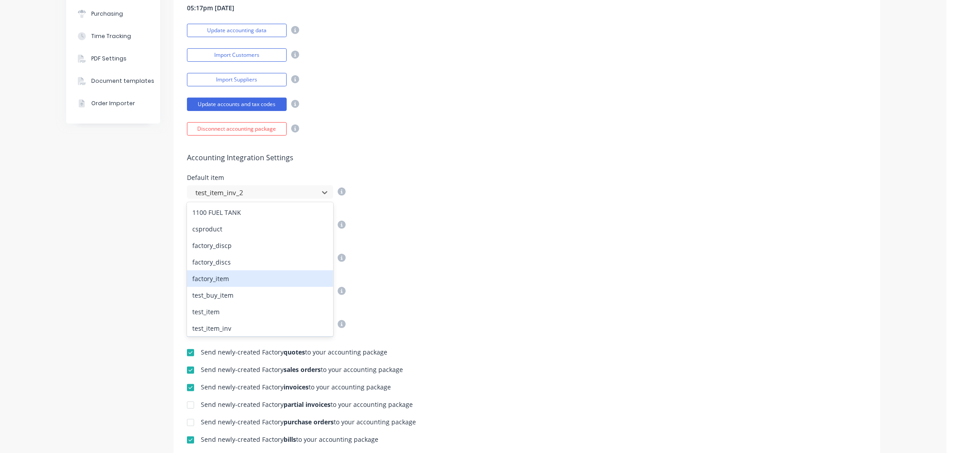
click at [195, 275] on div "factory_item" at bounding box center [260, 278] width 146 height 17
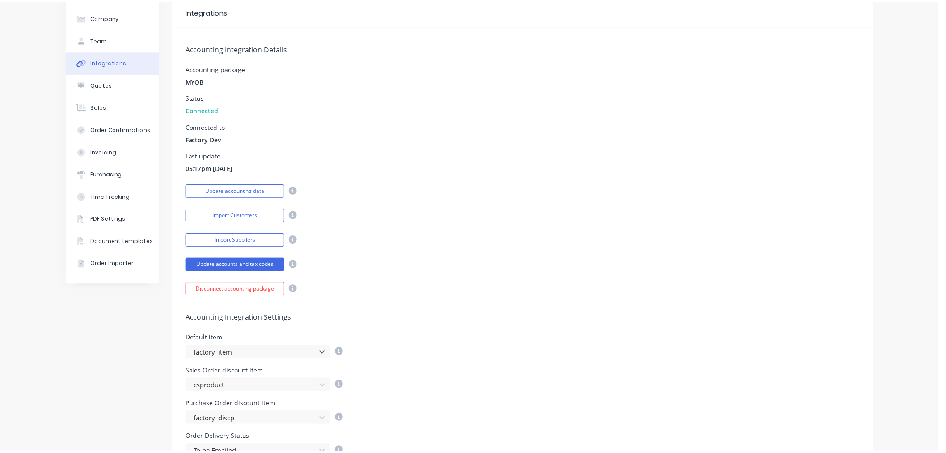
scroll to position [0, 0]
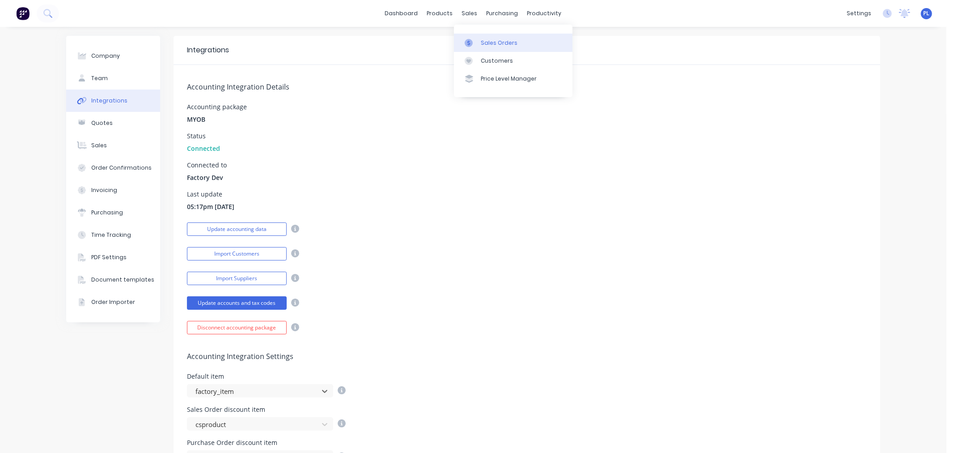
click at [488, 45] on div "Sales Orders" at bounding box center [499, 43] width 37 height 8
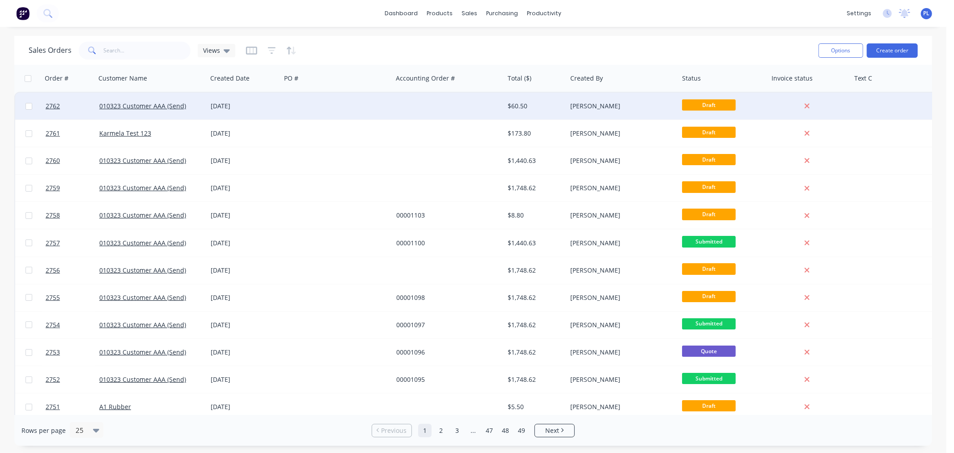
click at [298, 103] on div at bounding box center [337, 106] width 112 height 27
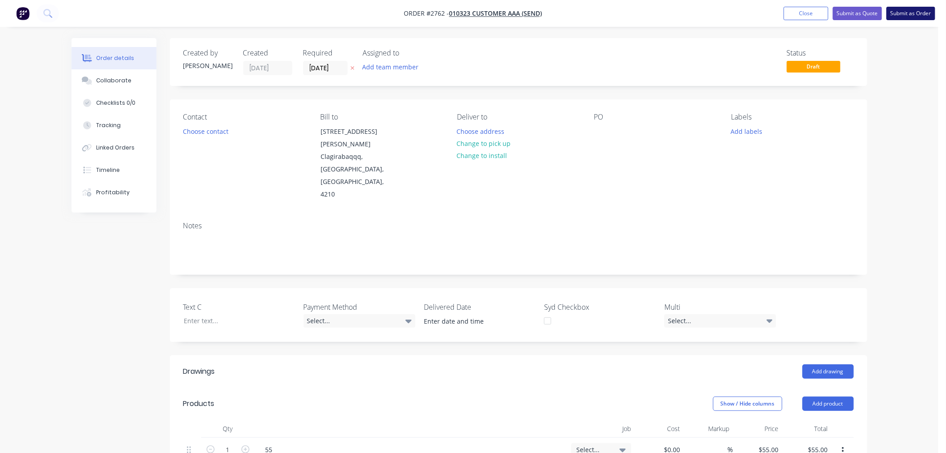
click at [917, 15] on button "Submit as Order" at bounding box center [911, 13] width 49 height 13
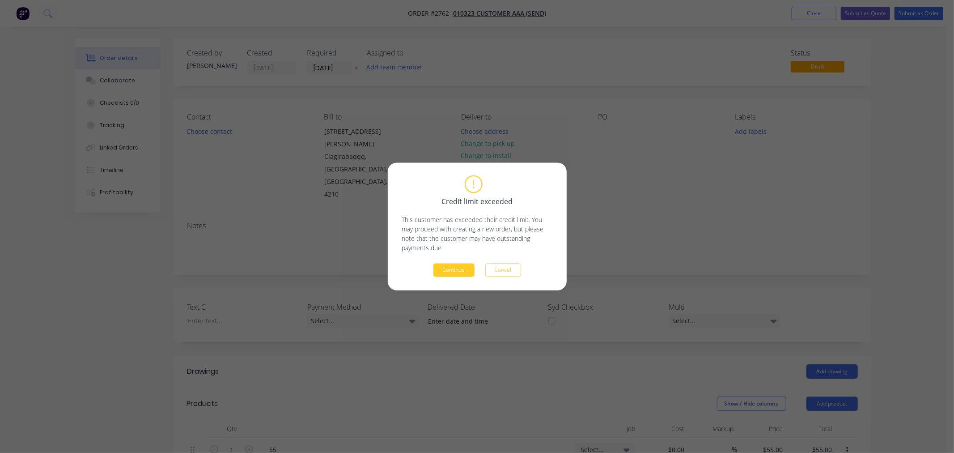
click at [449, 267] on button "Continue" at bounding box center [453, 269] width 41 height 13
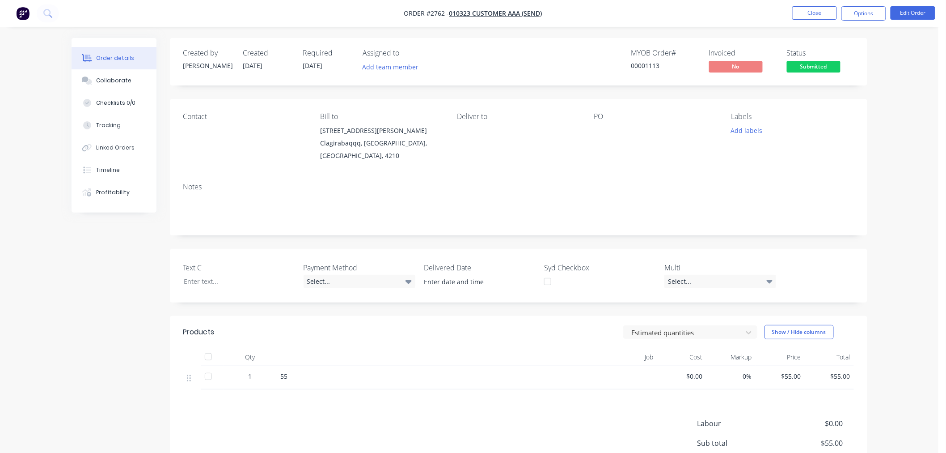
click at [687, 181] on div "Notes" at bounding box center [519, 205] width 698 height 60
